Goal: Task Accomplishment & Management: Manage account settings

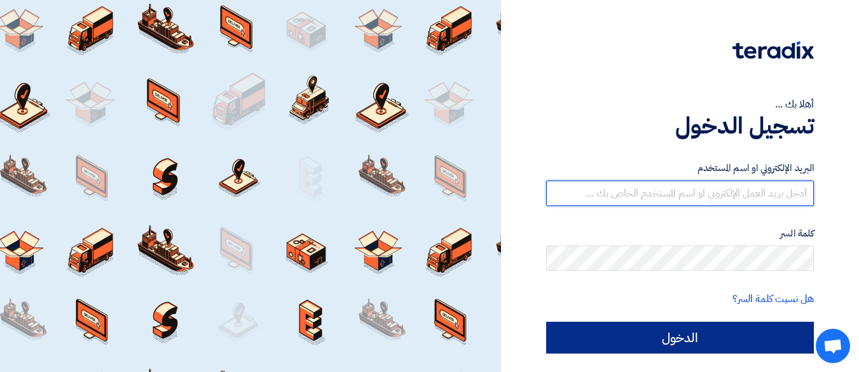
type input "[EMAIL_ADDRESS][DOMAIN_NAME]"
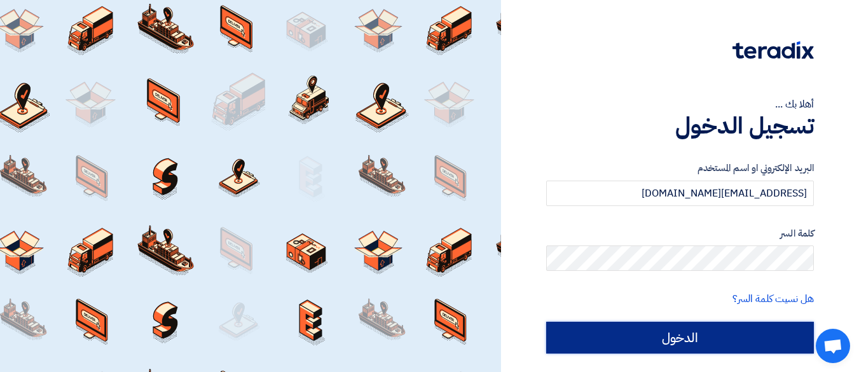
click at [695, 340] on input "الدخول" at bounding box center [680, 338] width 268 height 32
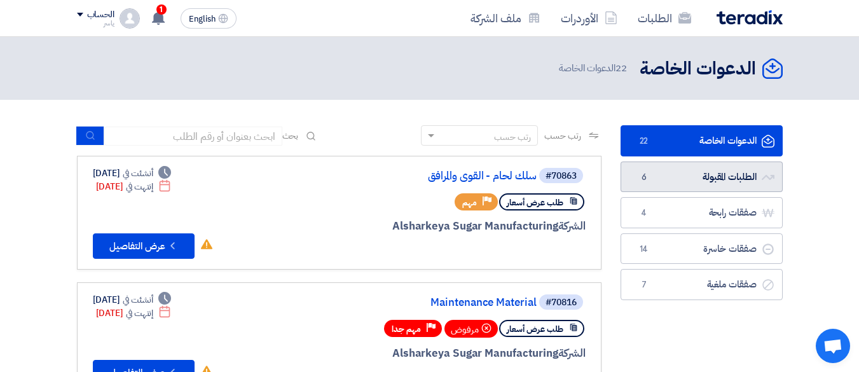
click at [714, 176] on link "الطلبات المقبولة الطلبات المقبولة 6" at bounding box center [702, 177] width 162 height 31
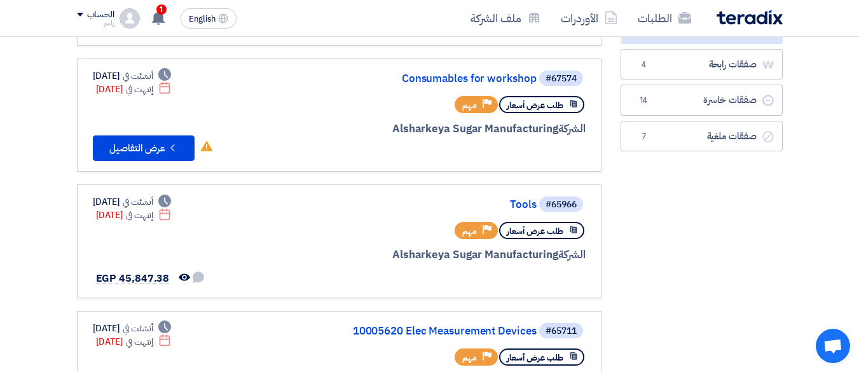
scroll to position [254, 0]
